Goal: Task Accomplishment & Management: Complete application form

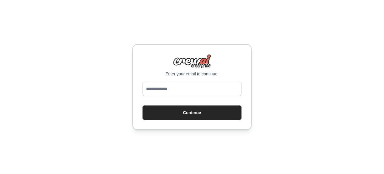
type input "**********"
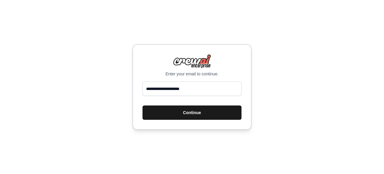
click at [187, 113] on button "Continue" at bounding box center [191, 112] width 99 height 14
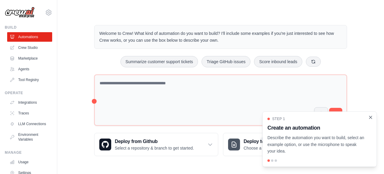
click at [371, 117] on icon "Close walkthrough" at bounding box center [370, 117] width 5 height 5
